Goal: Task Accomplishment & Management: Use online tool/utility

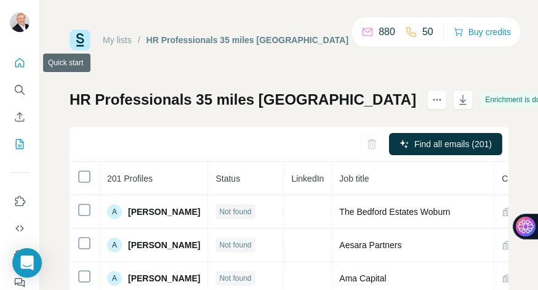
click at [22, 64] on icon "Quick start" at bounding box center [20, 63] width 12 height 12
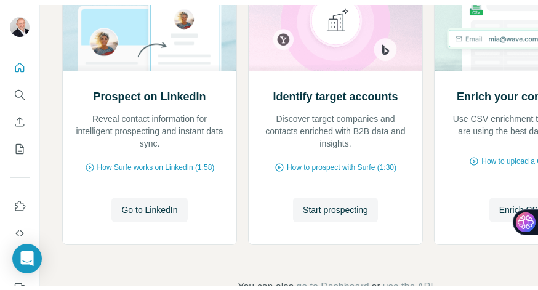
scroll to position [213, 0]
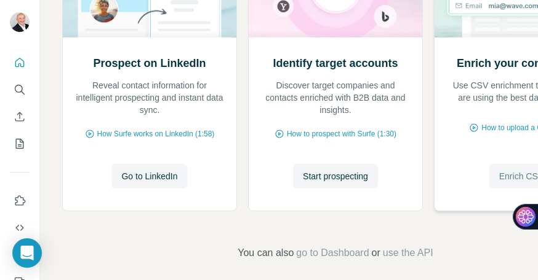
click at [510, 178] on span "Enrich CSV" at bounding box center [521, 176] width 44 height 12
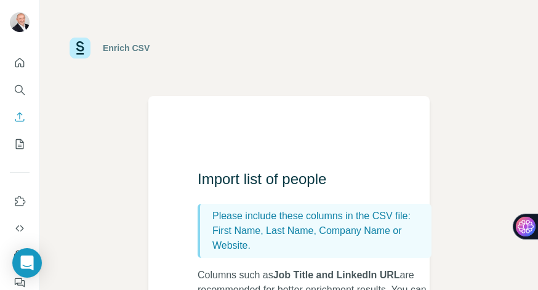
scroll to position [185, 0]
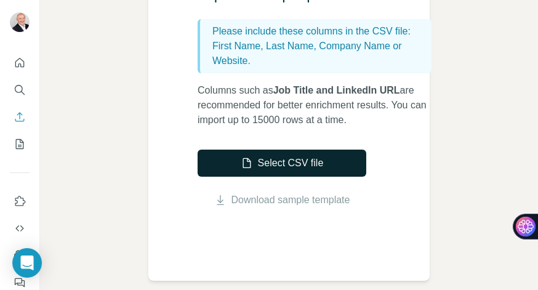
click at [292, 160] on button "Select CSV file" at bounding box center [281, 162] width 169 height 27
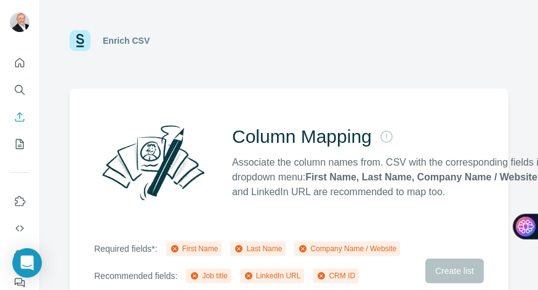
scroll to position [192, 0]
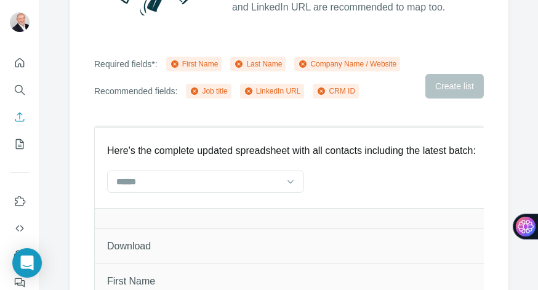
click at [436, 93] on div "Required fields*: First Name Last Name Company Name / Website Recommended field…" at bounding box center [288, 78] width 389 height 42
click at [287, 188] on icon at bounding box center [290, 181] width 12 height 12
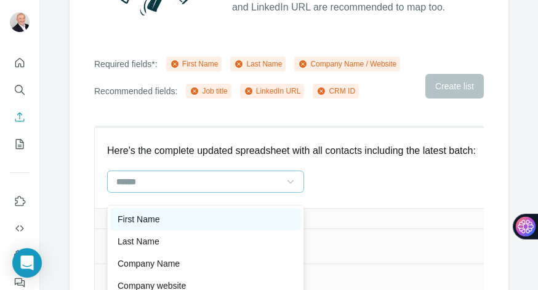
click at [163, 220] on div "First Name" at bounding box center [205, 219] width 176 height 12
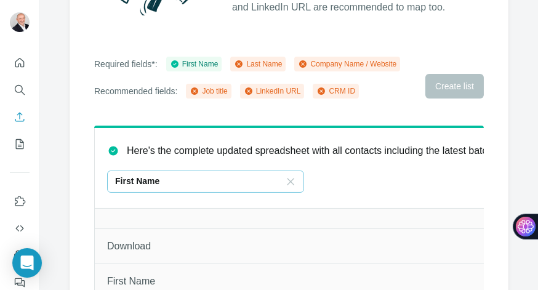
click at [294, 188] on icon at bounding box center [290, 181] width 12 height 12
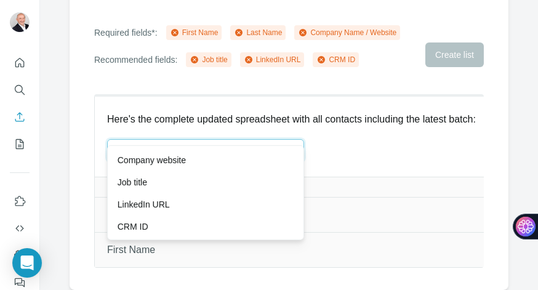
scroll to position [0, 0]
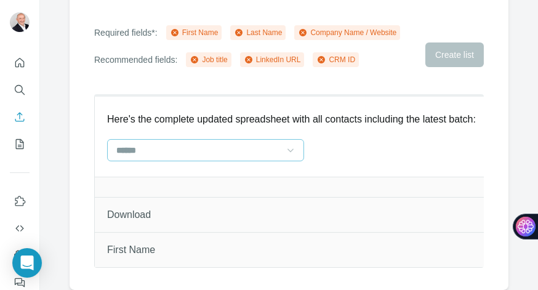
click at [377, 130] on th "Here's the complete updated spreadsheet with all contacts including the latest …" at bounding box center [292, 135] width 394 height 81
click at [400, 141] on th "Here's the complete updated spreadsheet with all contacts including the latest …" at bounding box center [292, 135] width 394 height 81
click at [395, 68] on div "Column Mapping Associate the column names from. CSV with the corresponding fiel…" at bounding box center [289, 81] width 439 height 417
